Goal: Communication & Community: Answer question/provide support

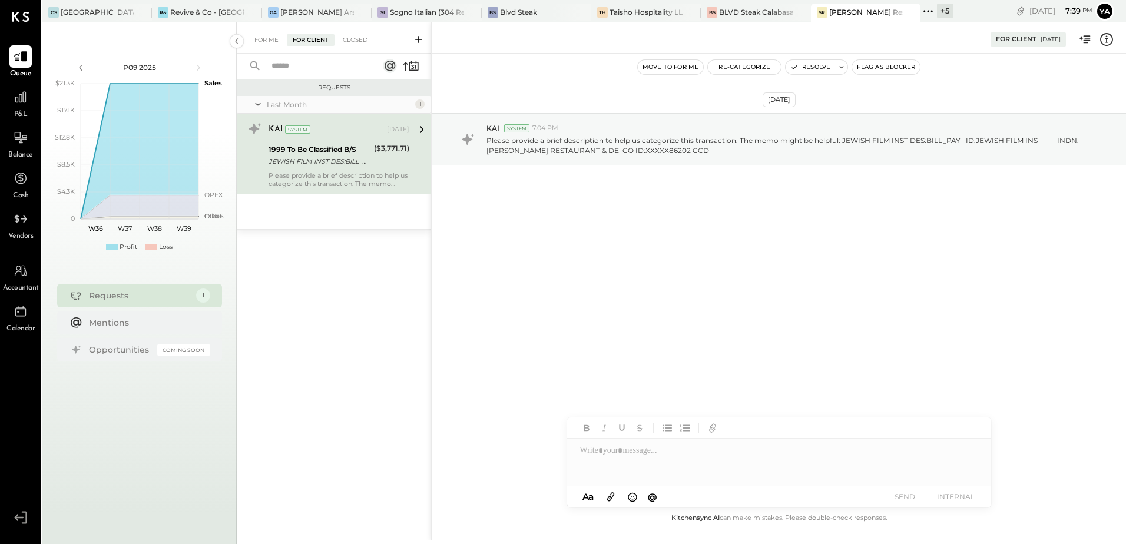
click at [374, 288] on div "Requests Last Month 1 KAI System [DATE] 1999 To Be Classified B/S JEWISH FILM I…" at bounding box center [334, 296] width 194 height 432
click at [743, 15] on div "BLVD Steak Calabasas" at bounding box center [756, 12] width 74 height 10
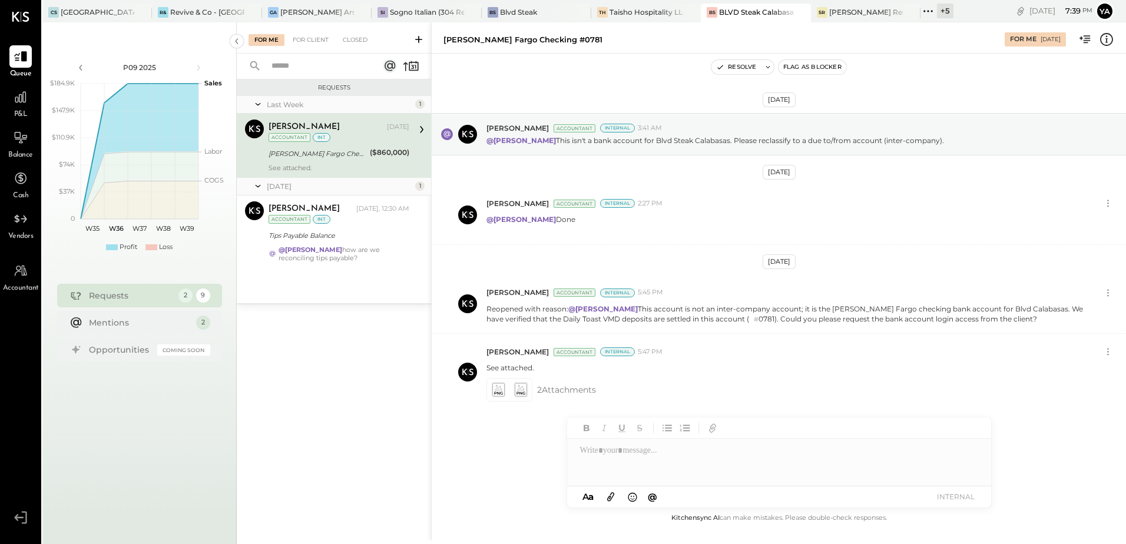
click at [330, 269] on div "Last Week 1 [PERSON_NAME] Accountant [PERSON_NAME] [DATE] Accountant int [PERSO…" at bounding box center [334, 199] width 194 height 207
click at [318, 148] on div "[PERSON_NAME] Fargo Checking #0781" at bounding box center [318, 154] width 98 height 12
click at [337, 229] on div "Tips Payable Balance" at bounding box center [337, 236] width 137 height 14
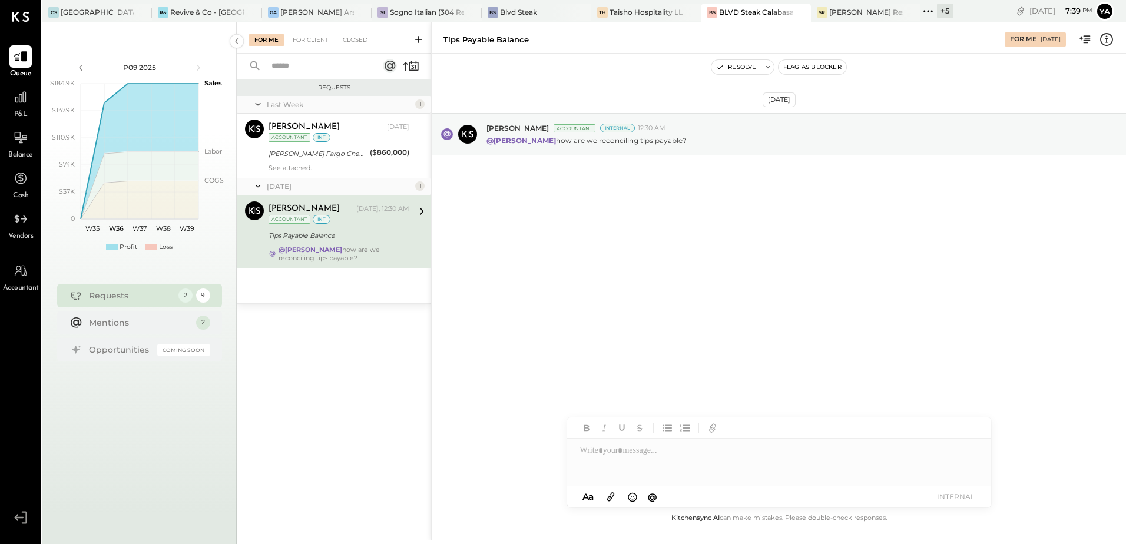
click at [604, 458] on div at bounding box center [779, 462] width 424 height 47
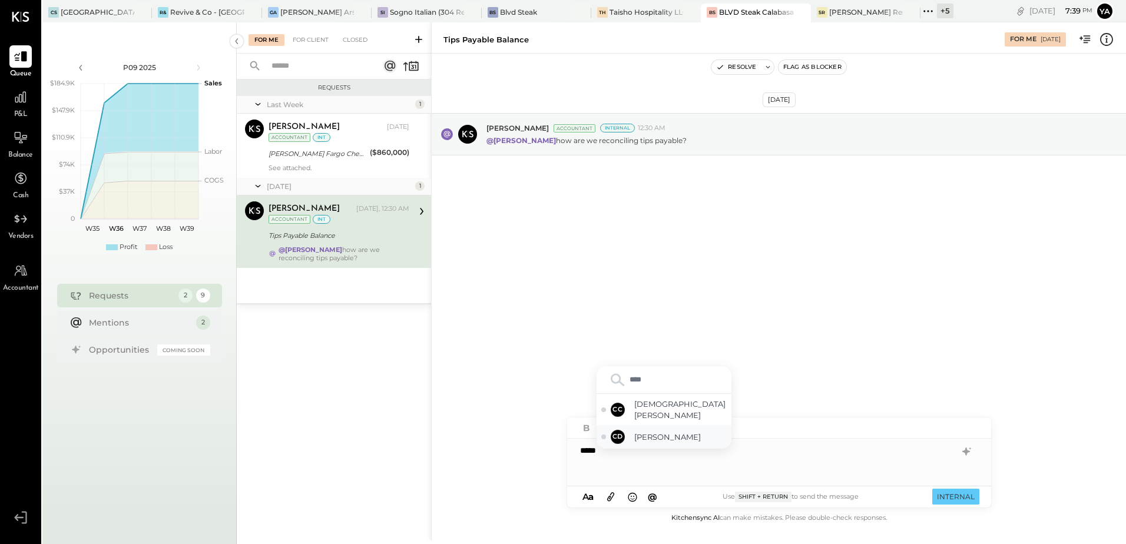
click at [640, 443] on div "CD [PERSON_NAME]" at bounding box center [664, 437] width 135 height 24
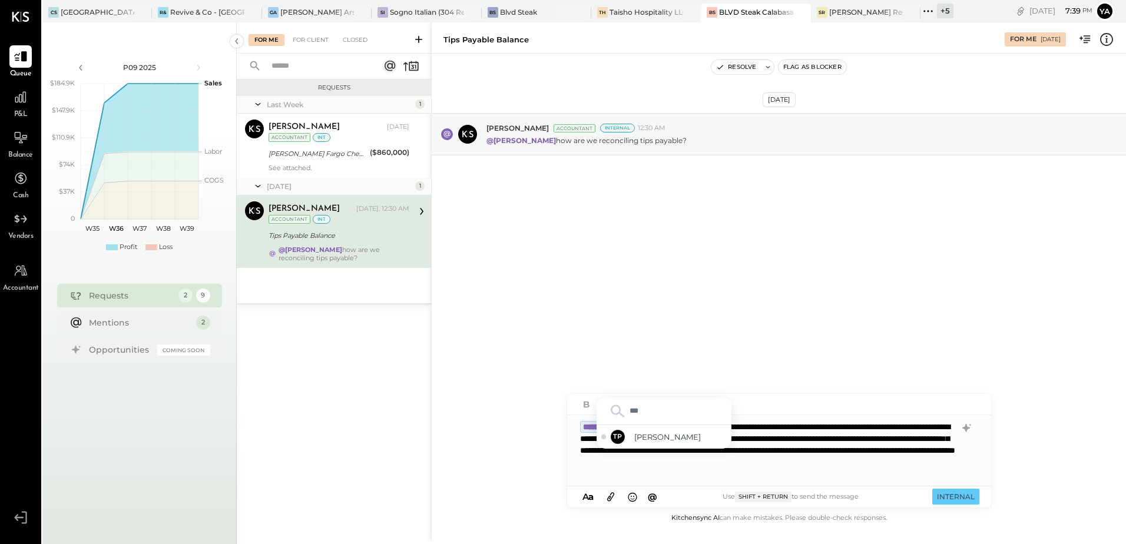
type input "****"
click at [657, 438] on span "[PERSON_NAME]" at bounding box center [680, 437] width 92 height 11
click at [729, 471] on div "**********" at bounding box center [779, 450] width 424 height 71
click at [962, 494] on button "INTERNAL" at bounding box center [955, 497] width 47 height 16
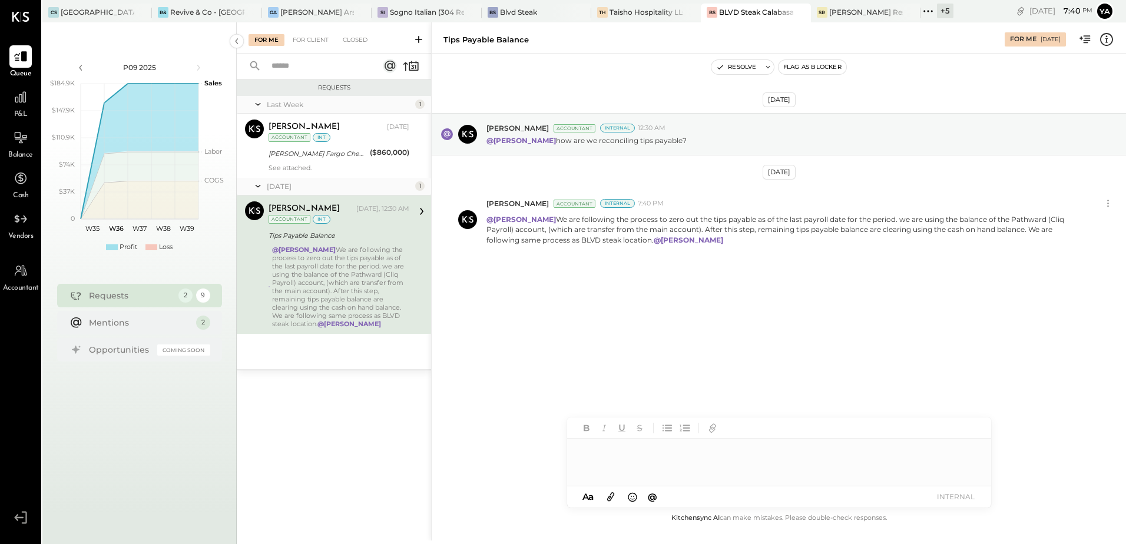
click at [332, 359] on div "Last Week 1 [PERSON_NAME] Accountant [PERSON_NAME] [DATE] Accountant int [PERSO…" at bounding box center [334, 232] width 194 height 273
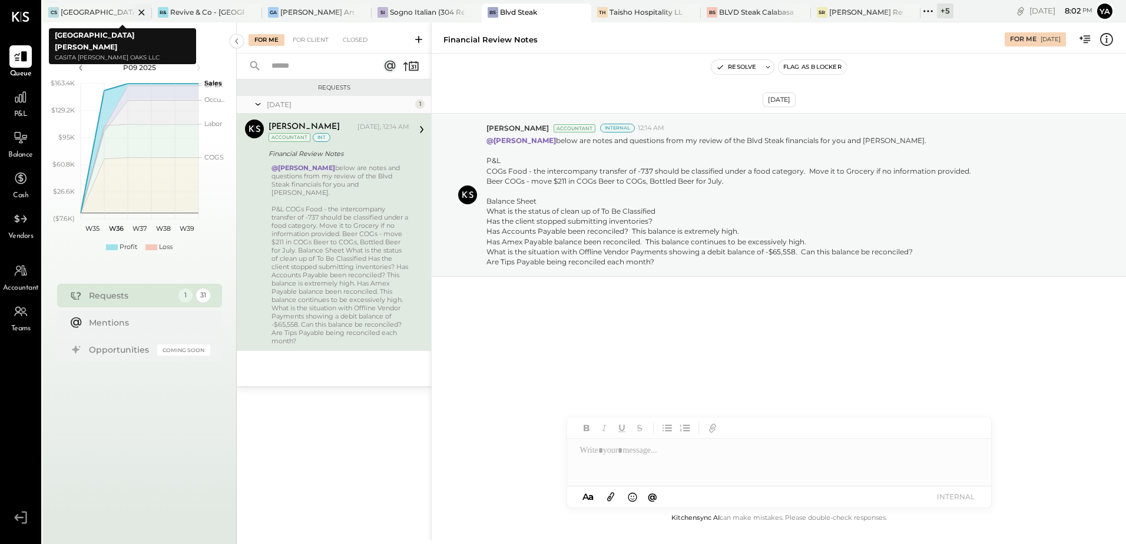
click at [104, 12] on div "[GEOGRAPHIC_DATA][PERSON_NAME]" at bounding box center [98, 12] width 74 height 10
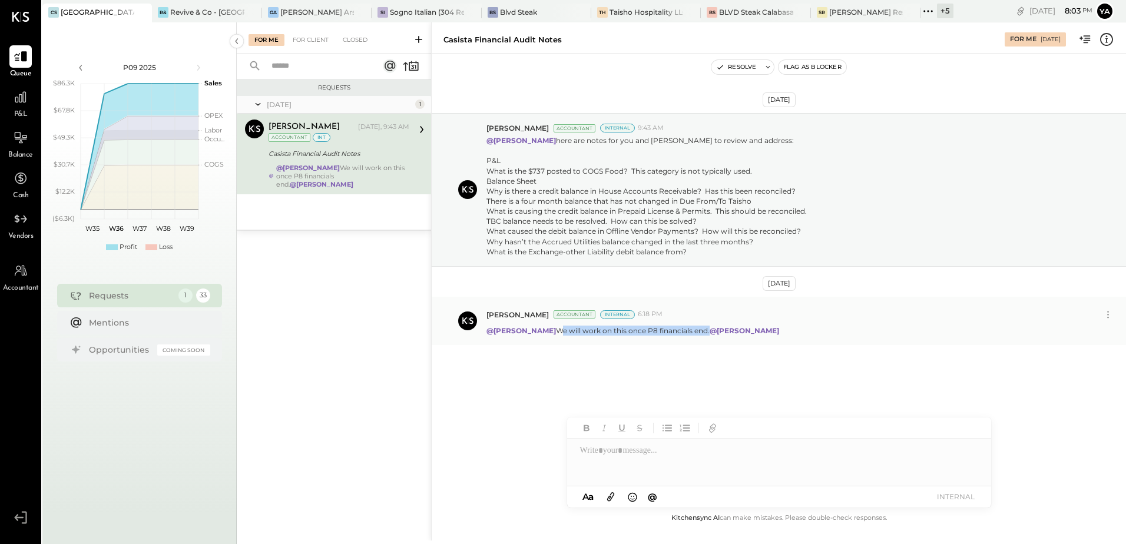
drag, startPoint x: 537, startPoint y: 333, endPoint x: 688, endPoint y: 325, distance: 151.0
click at [688, 326] on p "@Chris Dash We will work on this once P8 financials end. @Tarang Padia" at bounding box center [633, 331] width 294 height 10
copy p "We will work on this once P8 financials end"
click at [495, 10] on div "BS" at bounding box center [493, 12] width 11 height 11
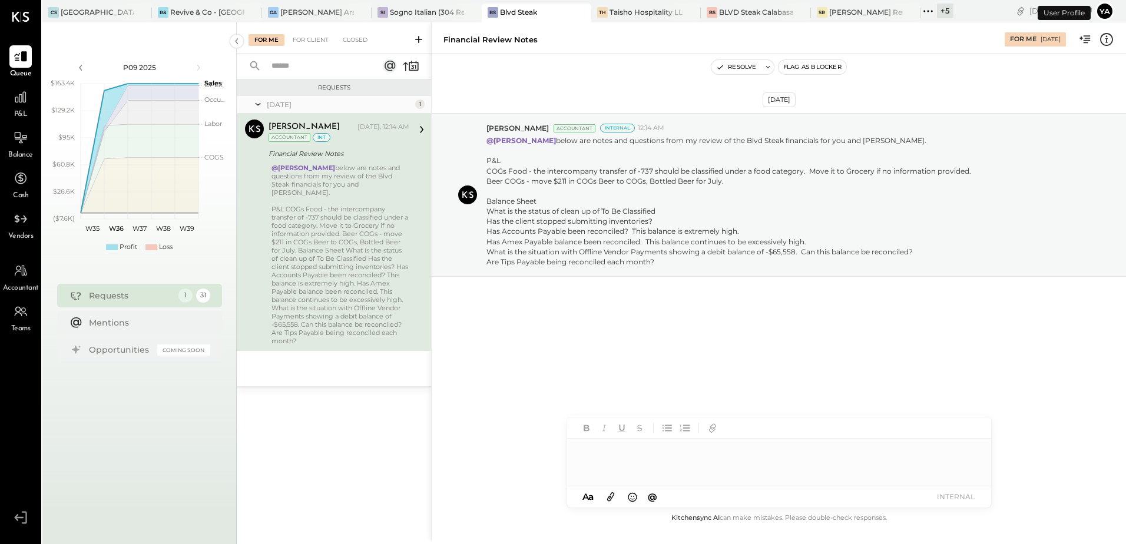
click at [606, 464] on div at bounding box center [779, 462] width 424 height 47
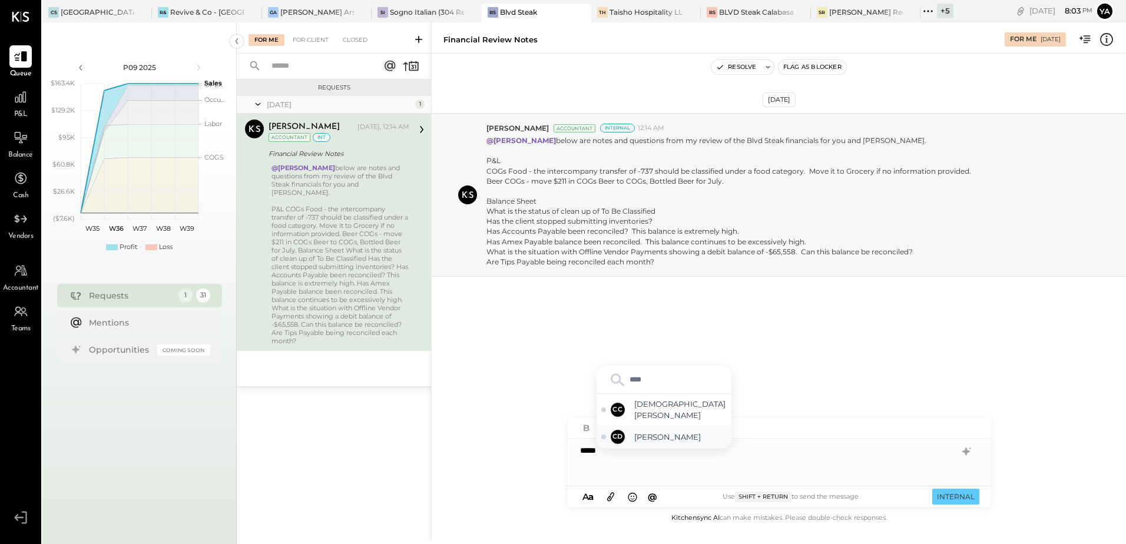
click at [654, 436] on span "[PERSON_NAME]" at bounding box center [680, 437] width 92 height 11
type input "****"
click at [674, 437] on span "[PERSON_NAME]" at bounding box center [680, 437] width 92 height 11
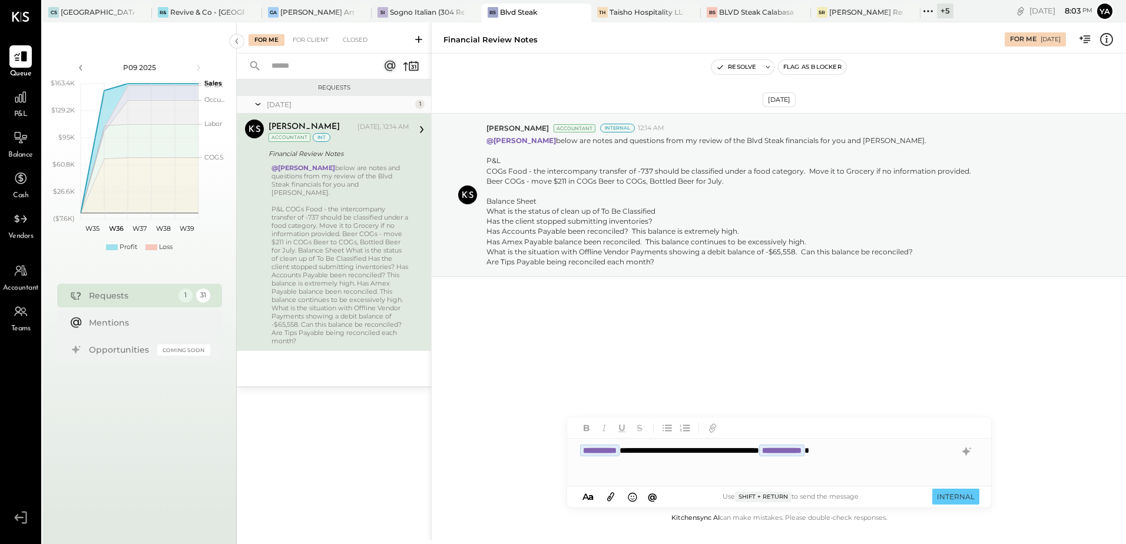
click at [753, 463] on div "**********" at bounding box center [779, 462] width 424 height 47
click at [962, 496] on button "INTERNAL" at bounding box center [955, 497] width 47 height 16
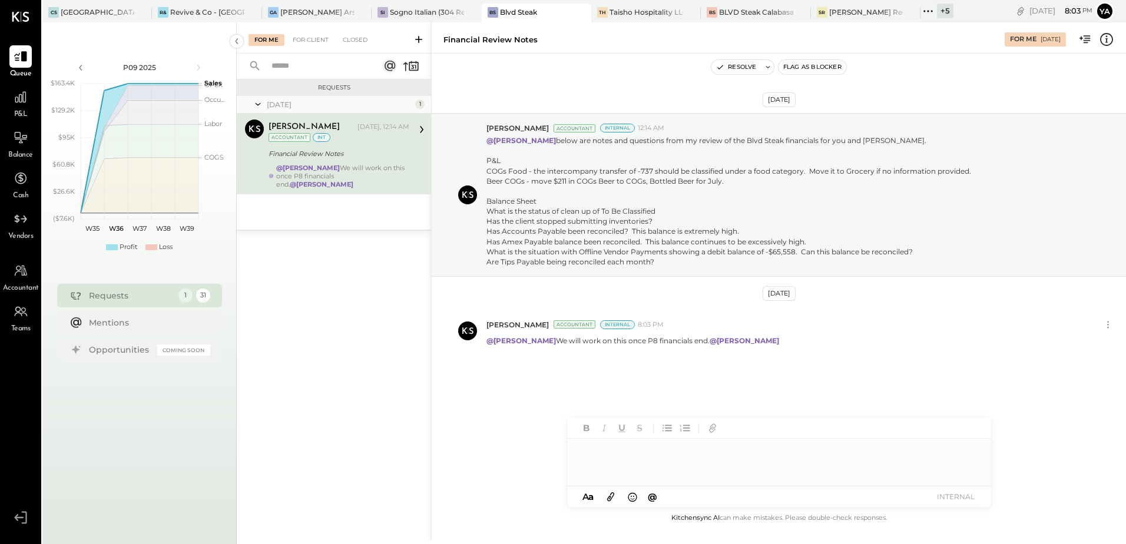
click at [338, 269] on div "Requests Yesterday 1 Yasin Shabhai Accountant Yasin Shabhai Yesterday, 12:14 AM…" at bounding box center [334, 296] width 194 height 432
click at [307, 154] on div "Financial Review Notes" at bounding box center [337, 154] width 137 height 12
click at [342, 355] on div "Requests Yesterday 1 Yasin Shabhai Accountant Yasin Shabhai Yesterday, 12:14 AM…" at bounding box center [334, 296] width 194 height 432
click at [376, 369] on div "Requests Yesterday 1 Yasin Shabhai Accountant Yasin Shabhai Yesterday, 12:14 AM…" at bounding box center [334, 296] width 194 height 432
click at [389, 349] on div "Requests Yesterday 1 Yasin Shabhai Accountant Yasin Shabhai Yesterday, 12:14 AM…" at bounding box center [334, 296] width 194 height 432
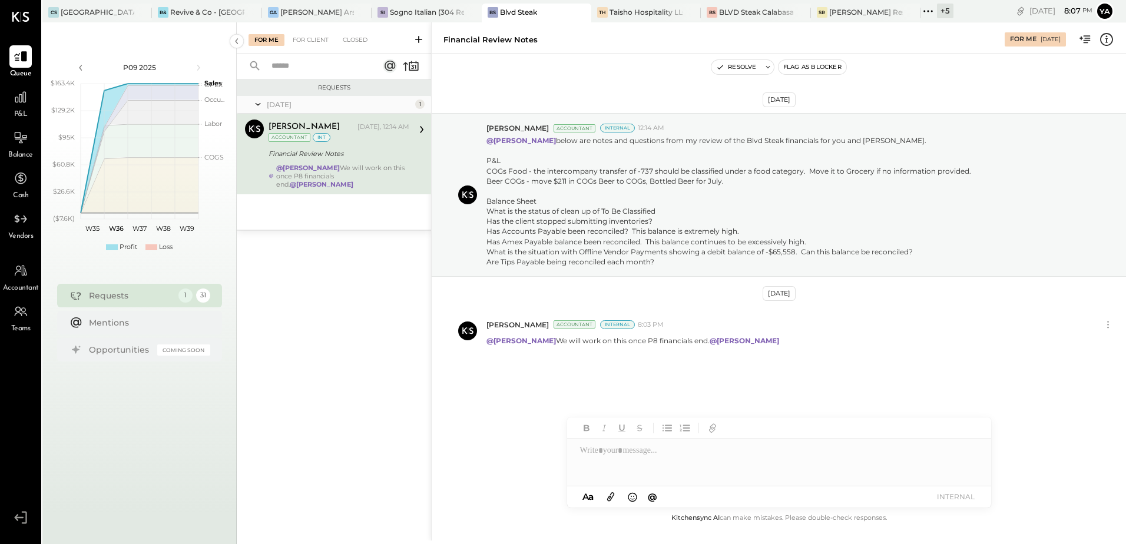
click at [376, 281] on div "Requests Yesterday 1 Yasin Shabhai Accountant Yasin Shabhai Yesterday, 12:14 AM…" at bounding box center [334, 296] width 194 height 432
click at [1104, 42] on icon at bounding box center [1106, 39] width 15 height 15
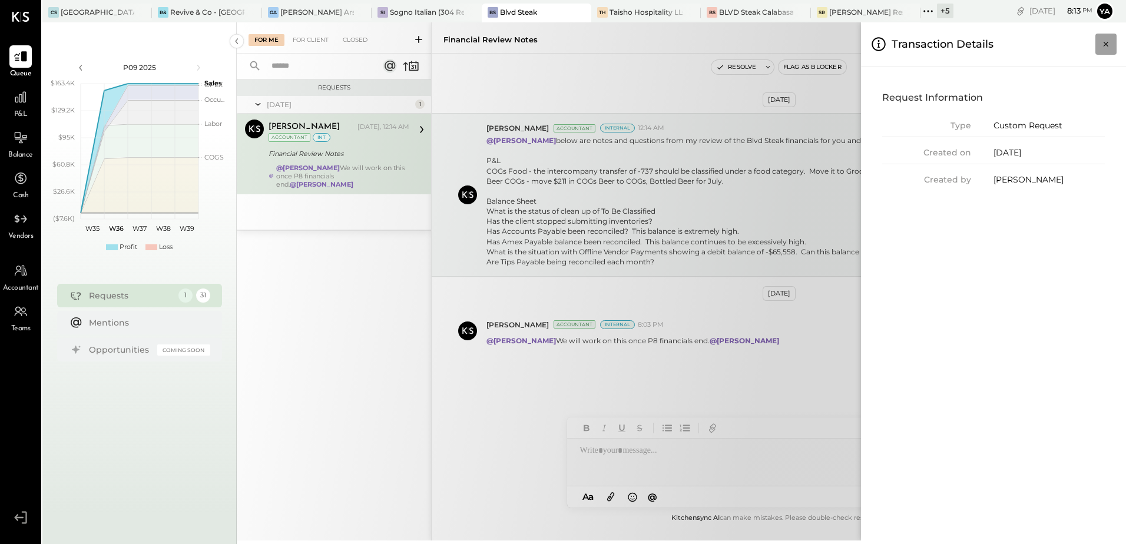
click at [1112, 44] on button "Close panel" at bounding box center [1105, 44] width 21 height 21
